Goal: Transaction & Acquisition: Purchase product/service

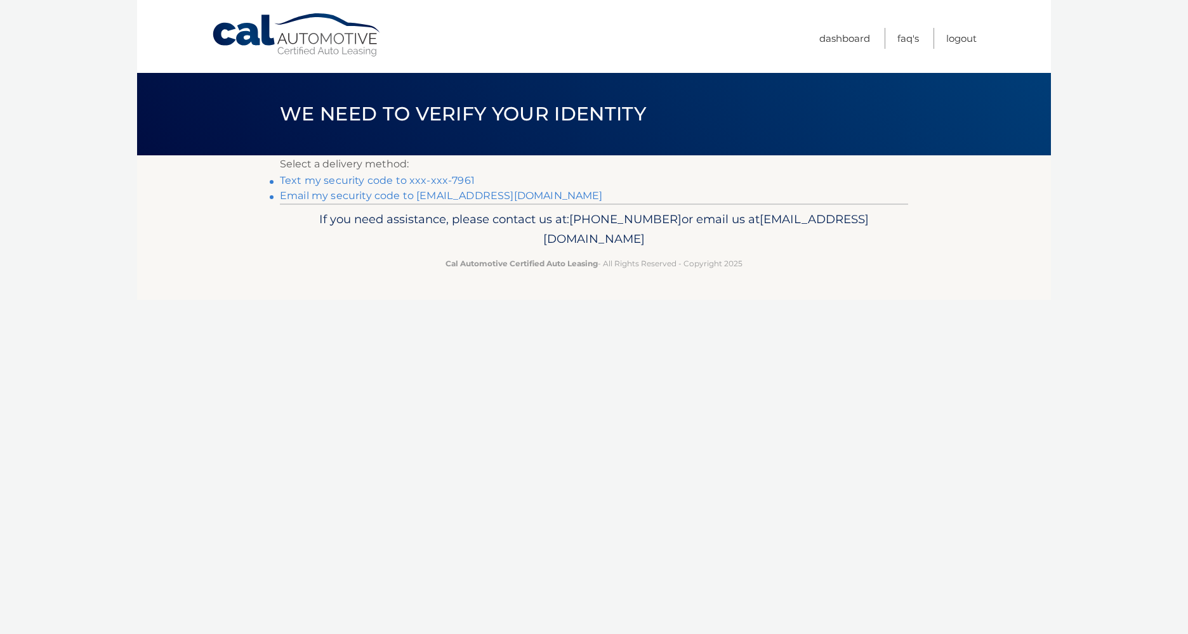
click at [434, 182] on link "Text my security code to xxx-xxx-7961" at bounding box center [377, 180] width 195 height 12
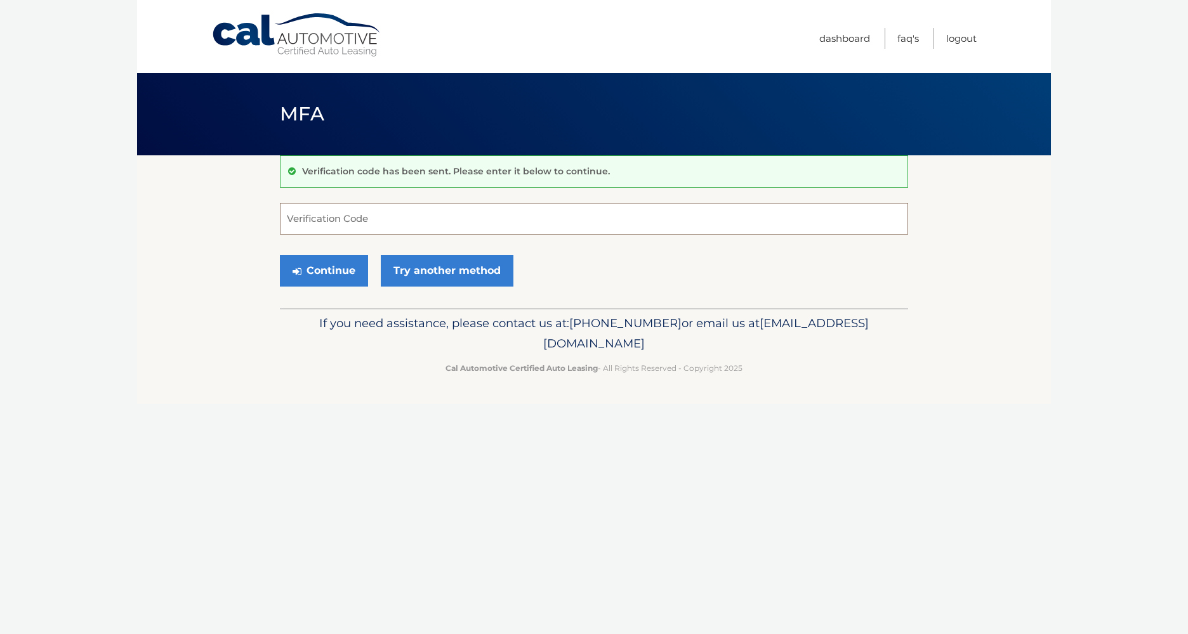
click at [350, 220] on input "Verification Code" at bounding box center [594, 219] width 628 height 32
type input "308798"
click at [280, 255] on button "Continue" at bounding box center [324, 271] width 88 height 32
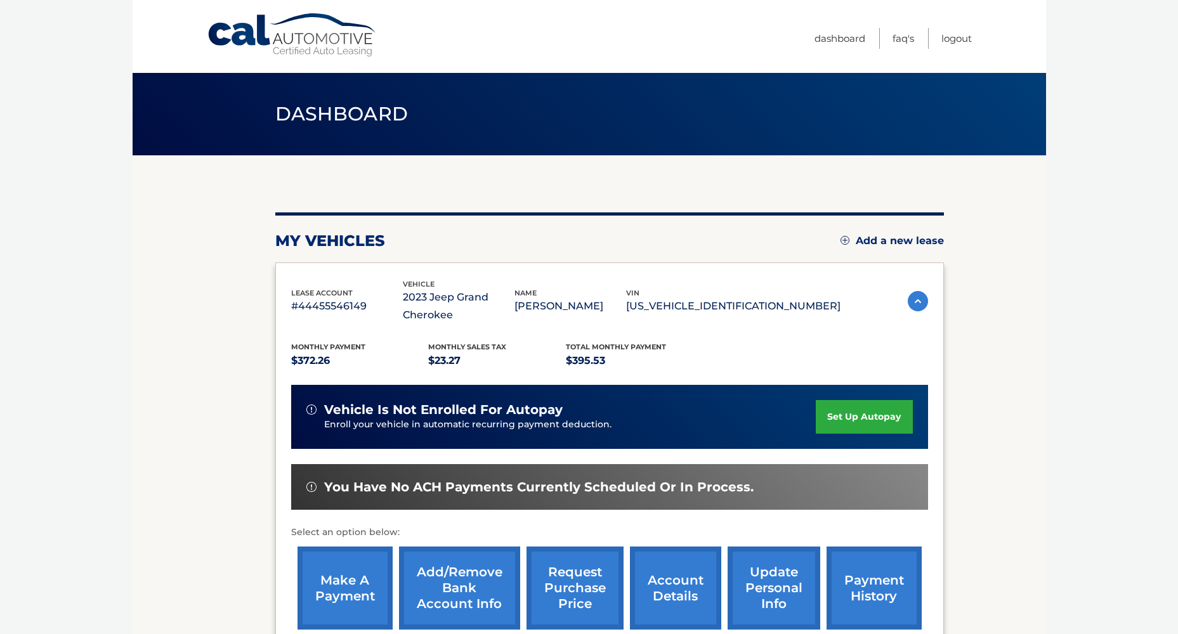
click at [345, 589] on link "make a payment" at bounding box center [345, 588] width 95 height 83
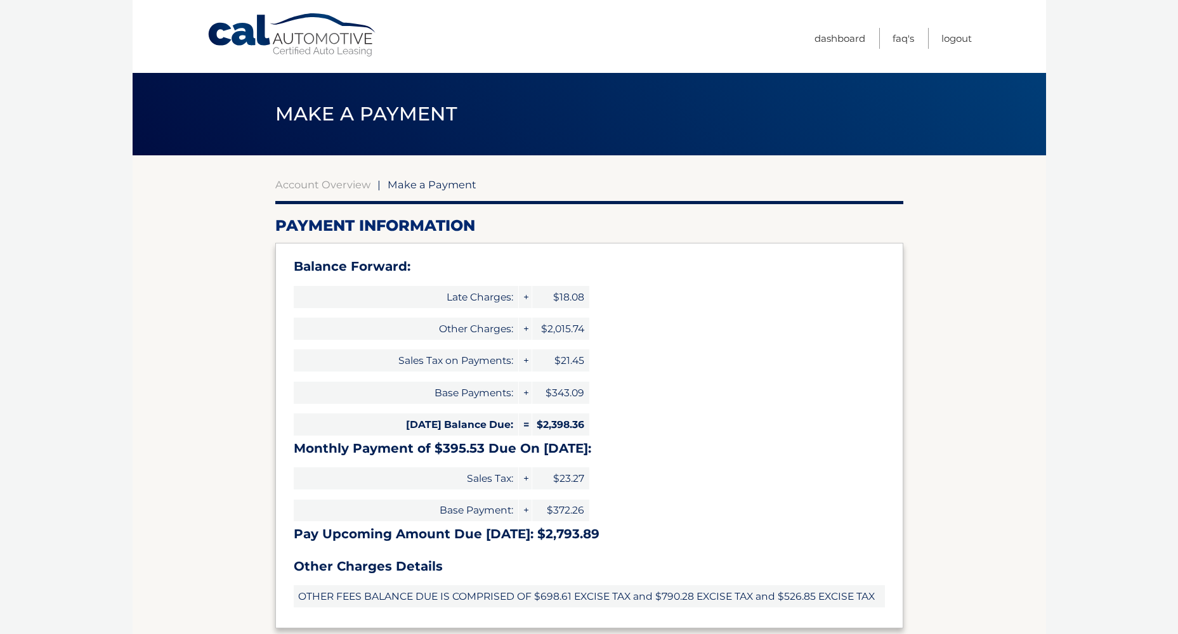
select select "ZjU4Y2IzZTUtMzg2MS00MTcxLWE0NmEtMzUxMDA4MDBkZjJh"
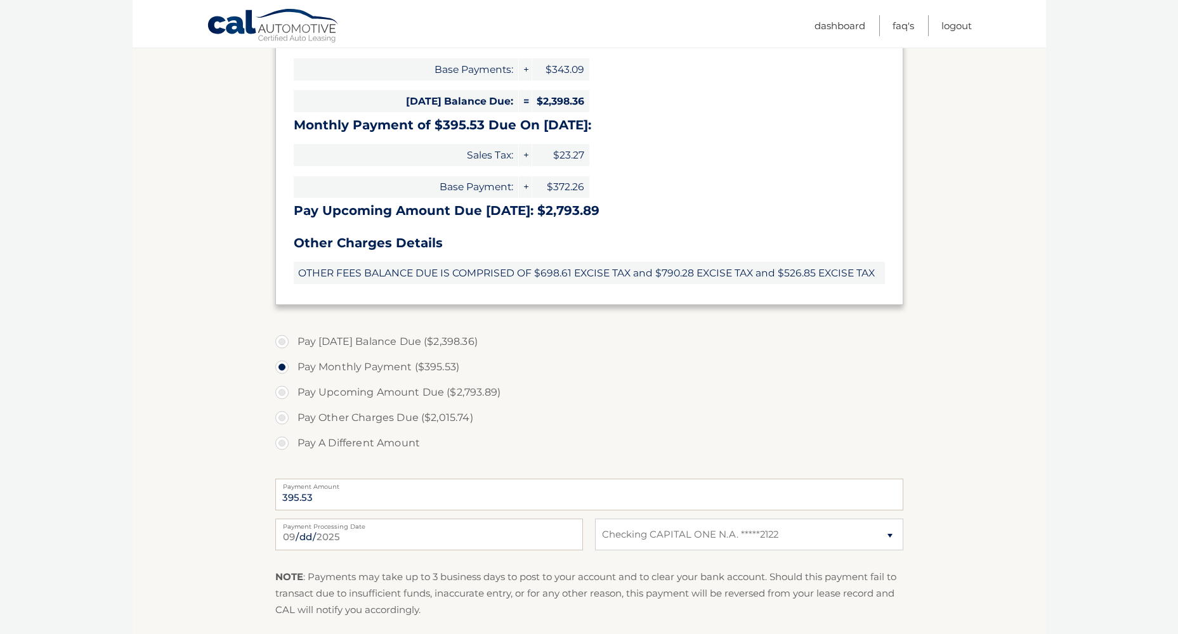
scroll to position [333, 0]
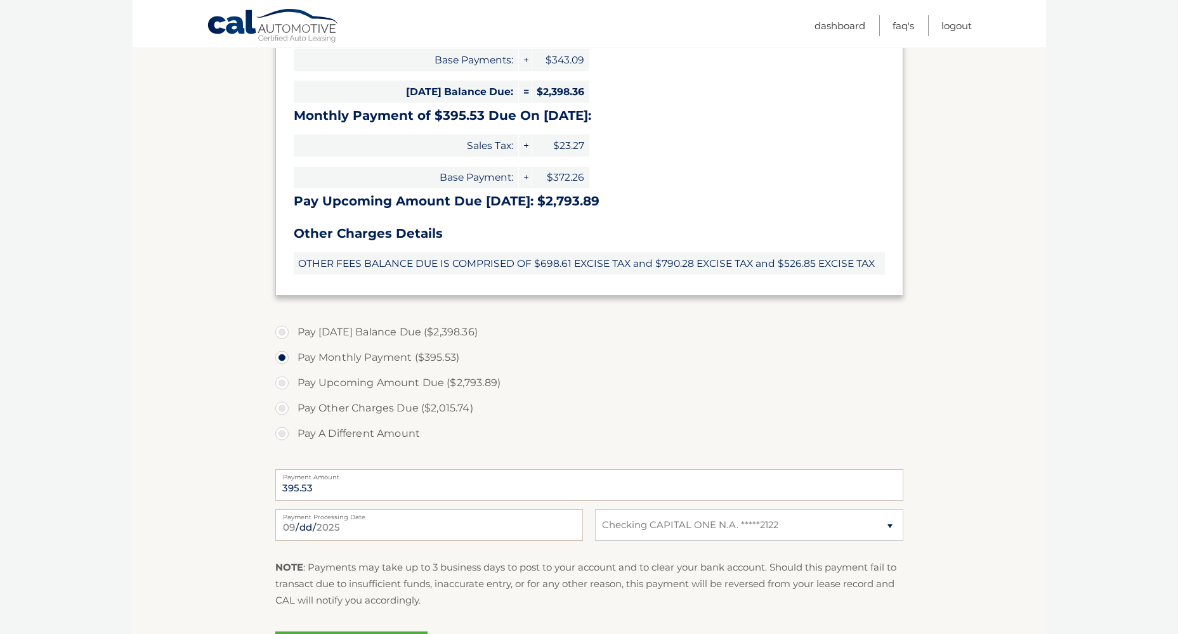
click at [287, 438] on label "Pay A Different Amount" at bounding box center [589, 433] width 628 height 25
click at [287, 438] on input "Pay A Different Amount" at bounding box center [286, 431] width 13 height 20
radio input "true"
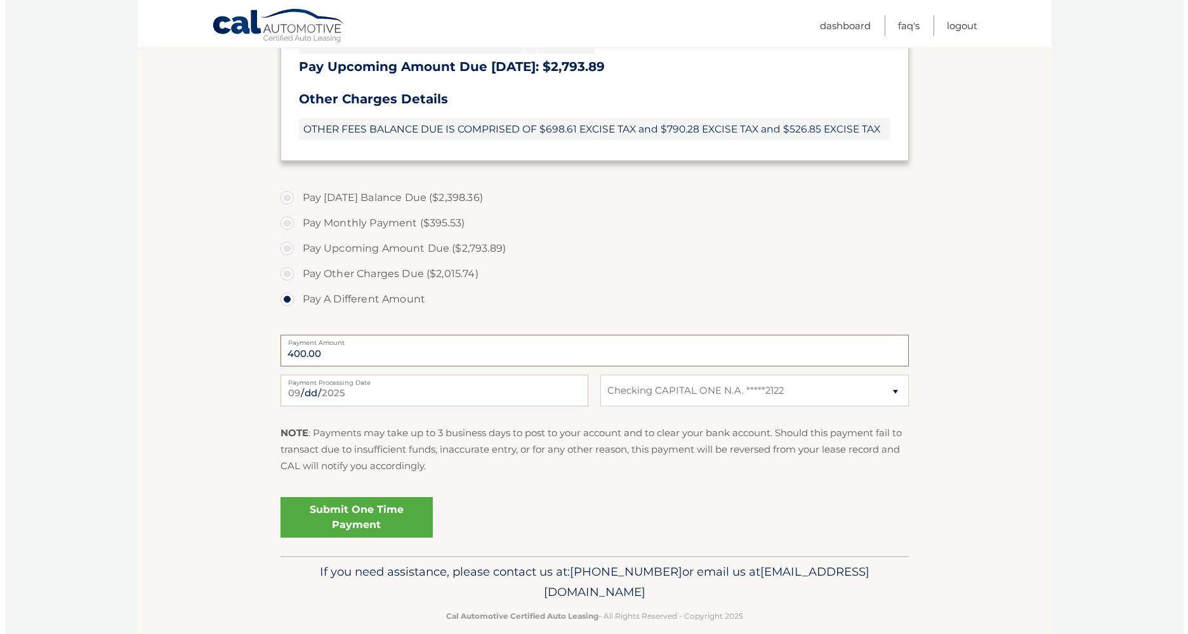
scroll to position [486, 0]
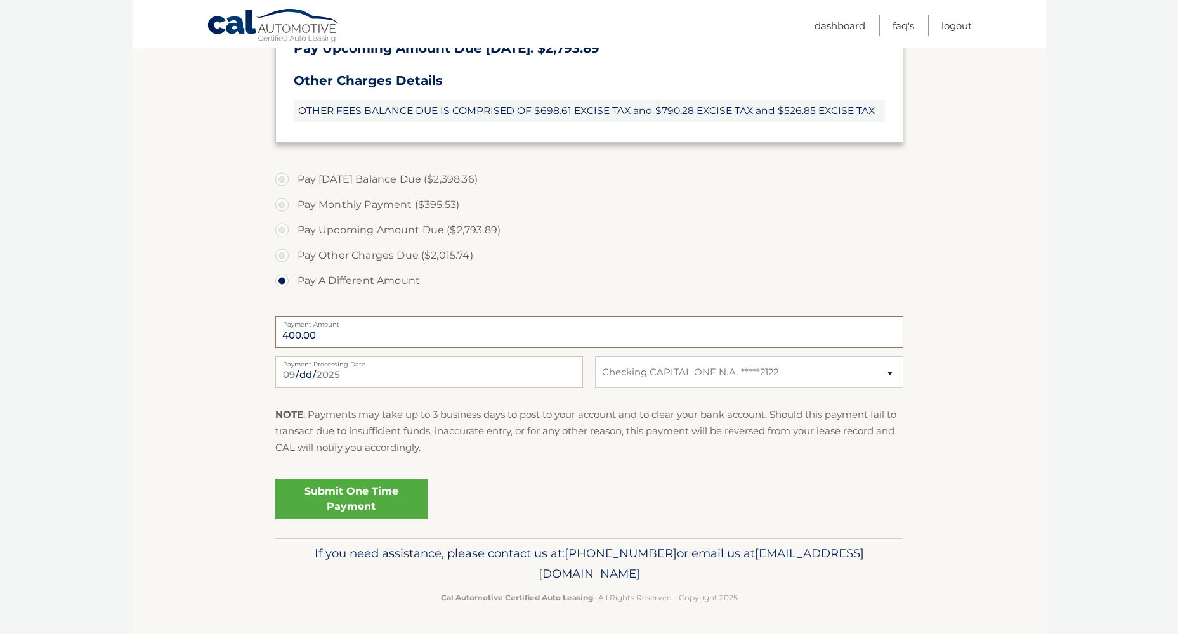
type input "400.00"
click at [357, 497] on link "Submit One Time Payment" at bounding box center [351, 499] width 152 height 41
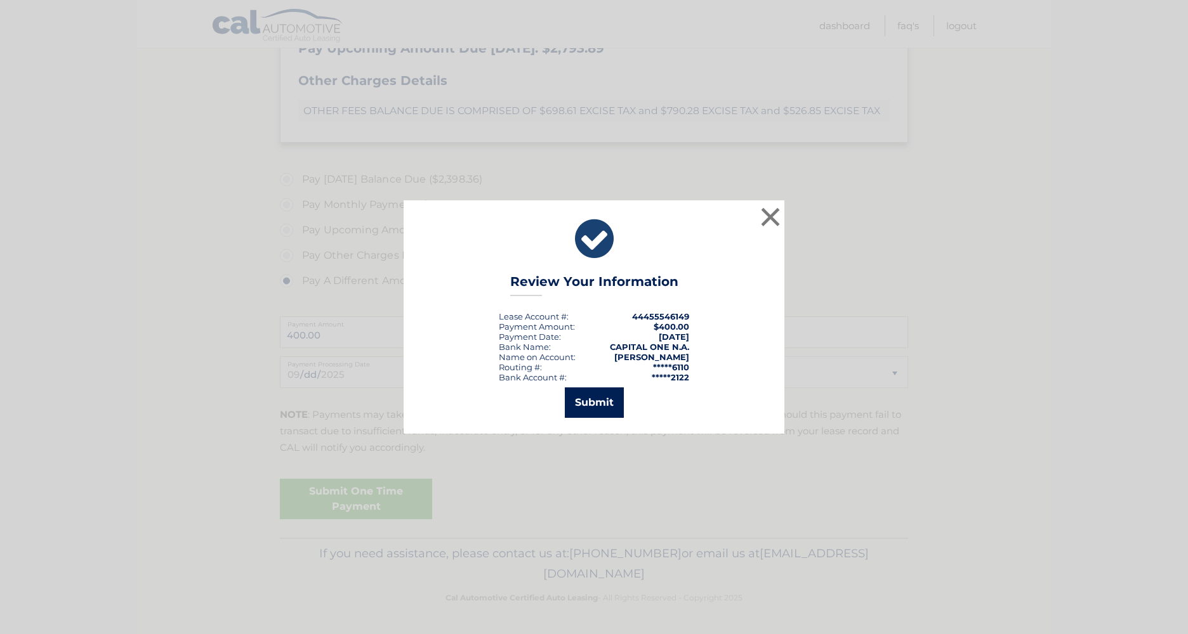
click at [609, 405] on button "Submit" at bounding box center [594, 403] width 59 height 30
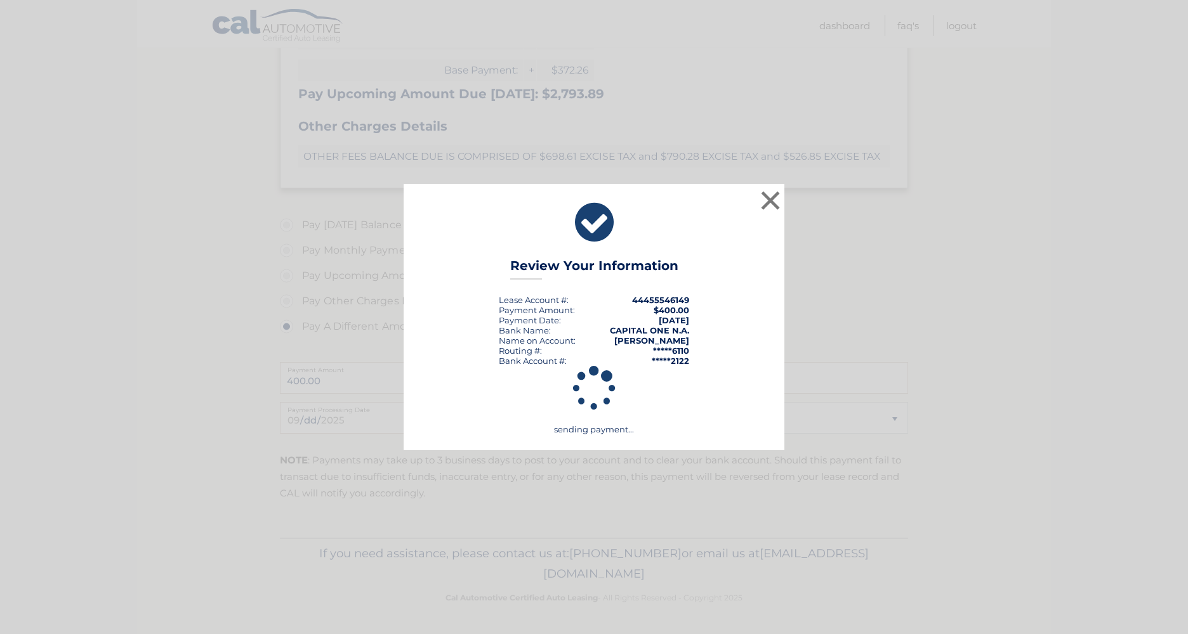
scroll to position [440, 0]
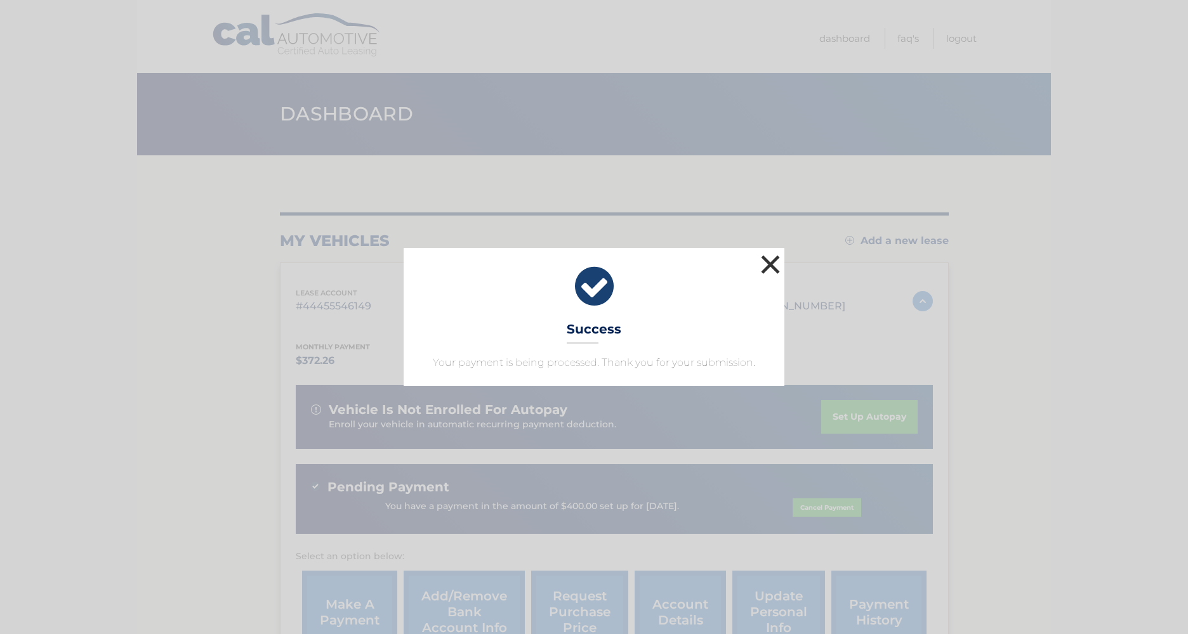
click at [771, 261] on button "×" at bounding box center [770, 264] width 25 height 25
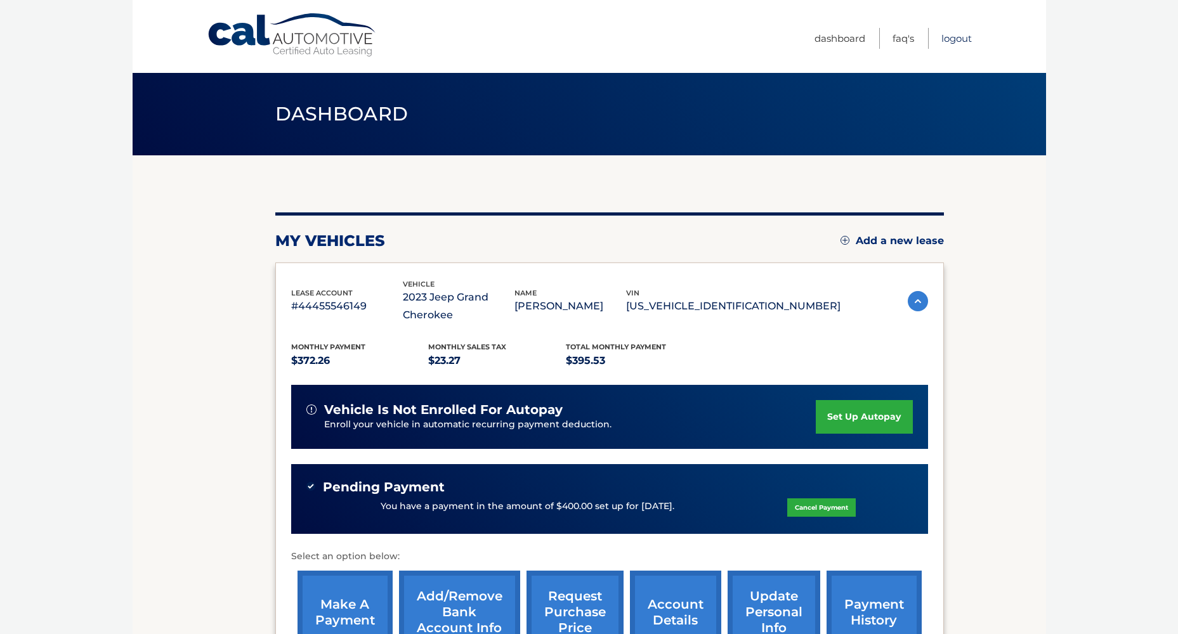
click at [958, 39] on link "Logout" at bounding box center [957, 38] width 30 height 21
